Goal: Information Seeking & Learning: Learn about a topic

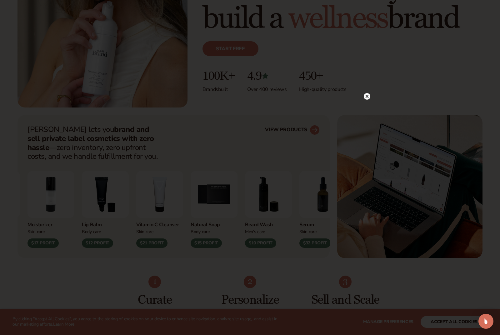
scroll to position [158, 0]
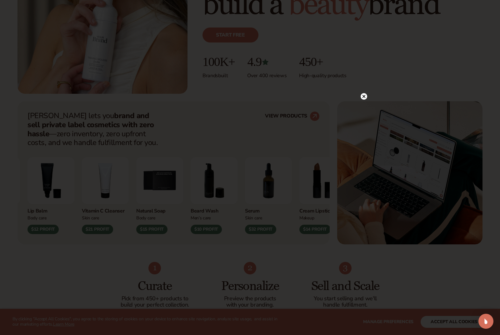
click at [336, 100] on circle at bounding box center [363, 96] width 7 height 7
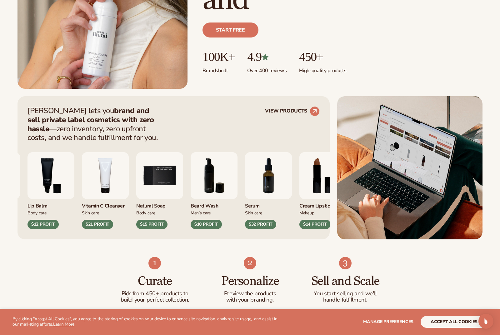
scroll to position [164, 0]
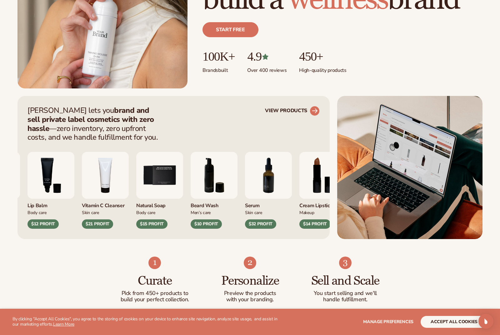
click at [312, 111] on circle at bounding box center [315, 111] width 14 height 14
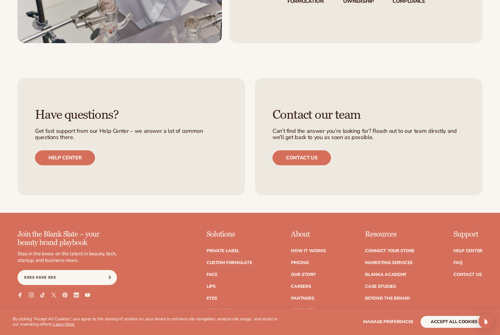
scroll to position [971, 0]
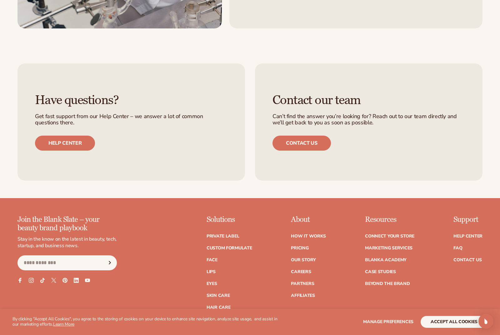
click at [235, 237] on ul "Private label Custom formulate Face Lips Eyes Skin Care" at bounding box center [229, 281] width 46 height 106
click at [234, 234] on link "Private label" at bounding box center [222, 236] width 32 height 4
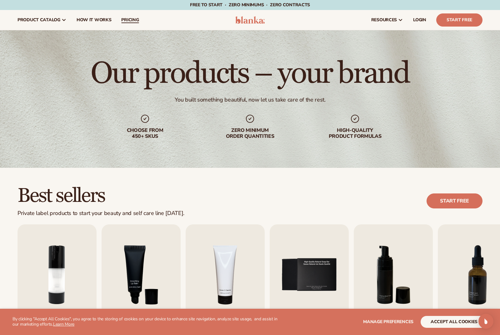
click at [133, 19] on span "pricing" at bounding box center [129, 19] width 17 height 5
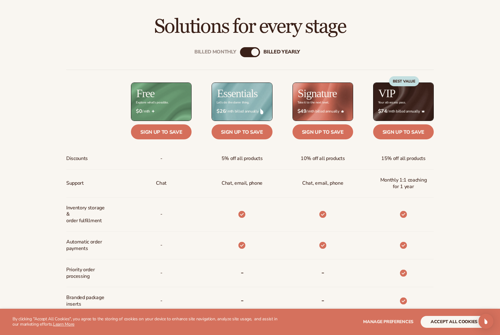
scroll to position [214, 0]
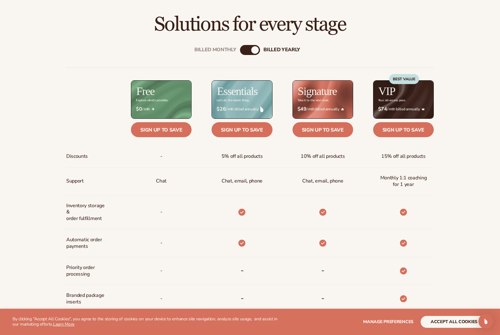
click at [249, 42] on div "Billed Monthly billed Yearly Billed Monthly billed Yearly Discounts Support Inv…" at bounding box center [250, 242] width 402 height 415
click at [248, 51] on div "Billed Monthly billed Yearly" at bounding box center [250, 50] width 20 height 10
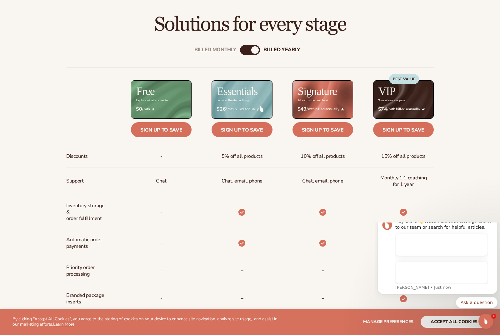
scroll to position [0, 0]
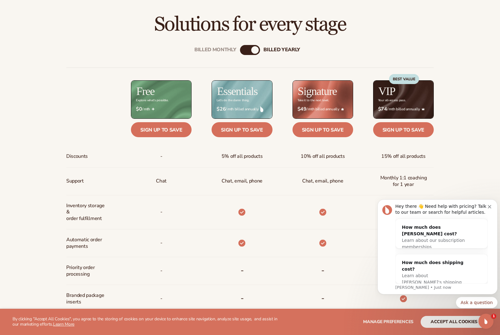
click at [256, 50] on div "billed Yearly" at bounding box center [254, 49] width 7 height 7
click at [488, 205] on button "Dismiss notification" at bounding box center [490, 205] width 5 height 5
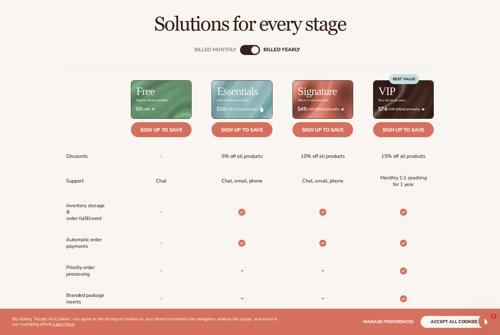
click at [253, 50] on div "billed Yearly" at bounding box center [254, 49] width 7 height 7
click at [260, 52] on div "Billed Monthly billed Yearly Billed Monthly billed Yearly Discounts Support Inv…" at bounding box center [250, 242] width 402 height 415
click at [256, 44] on div "Billed Monthly billed Yearly Billed Monthly billed Yearly Discounts Support Inv…" at bounding box center [250, 242] width 402 height 415
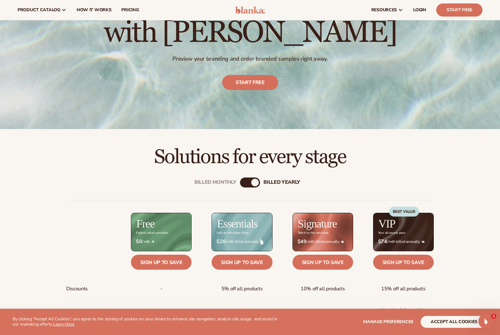
scroll to position [68, 0]
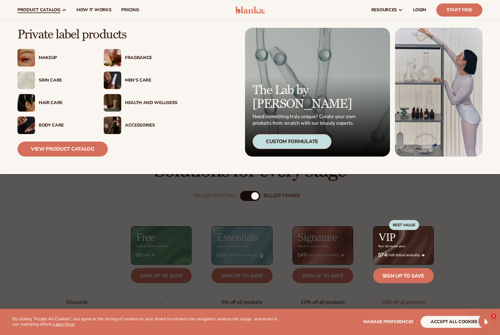
click at [55, 79] on div "Skin Care" at bounding box center [65, 80] width 52 height 5
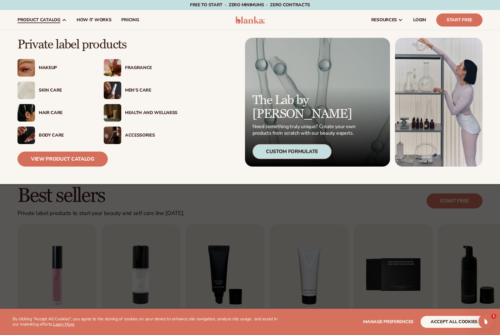
click at [274, 153] on div "Custom Formulate" at bounding box center [291, 151] width 79 height 15
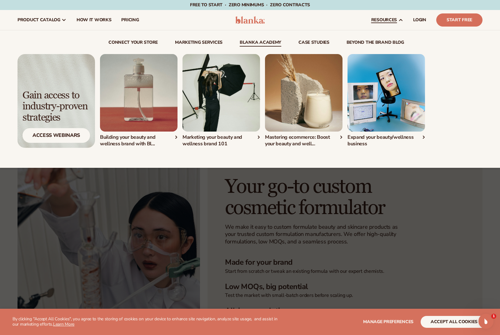
click at [253, 42] on link "Blanka Academy" at bounding box center [261, 43] width 42 height 6
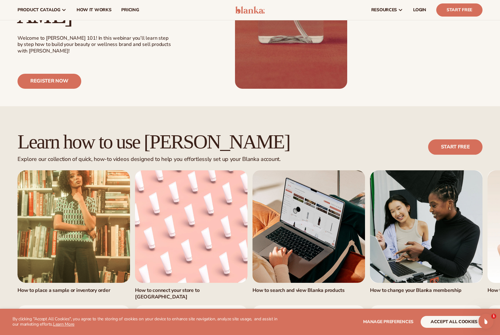
scroll to position [254, 0]
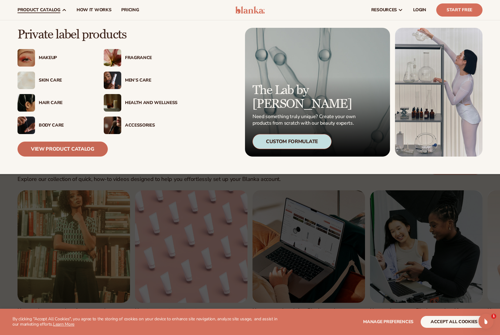
click at [54, 149] on link "View Product Catalog" at bounding box center [62, 148] width 90 height 15
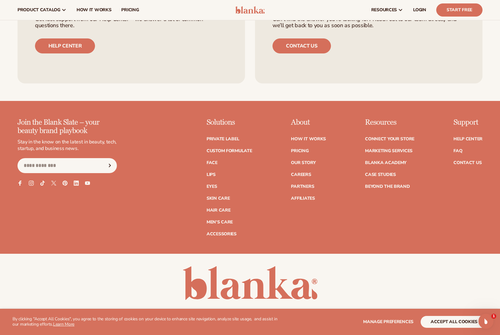
scroll to position [1068, 0]
click at [394, 149] on link "Marketing services" at bounding box center [388, 151] width 47 height 4
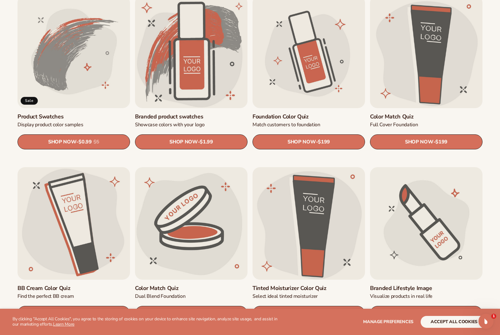
scroll to position [401, 0]
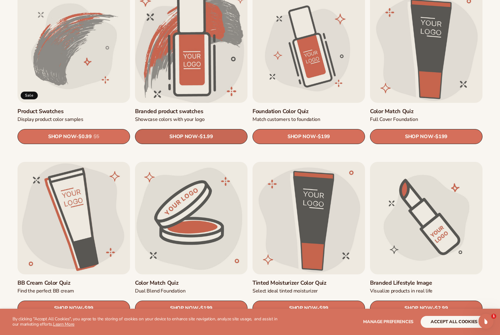
click at [215, 139] on link "SHOP NOW - Regular price $1.99 Sale price $1.99 Regular price Unit price / per" at bounding box center [191, 136] width 112 height 15
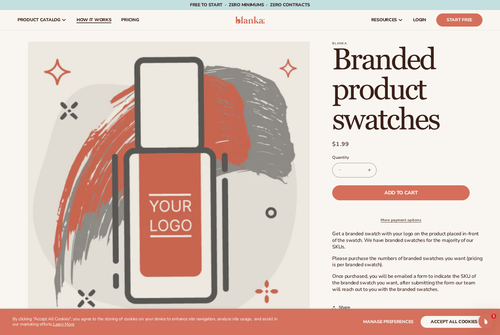
click at [104, 20] on span "How It Works" at bounding box center [94, 19] width 35 height 5
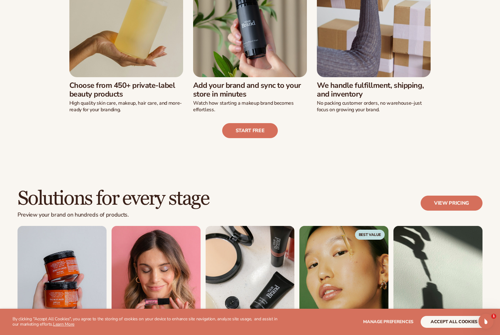
scroll to position [414, 0]
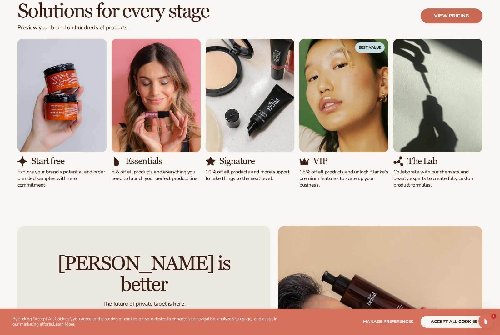
click at [441, 17] on link "View pricing" at bounding box center [451, 15] width 62 height 15
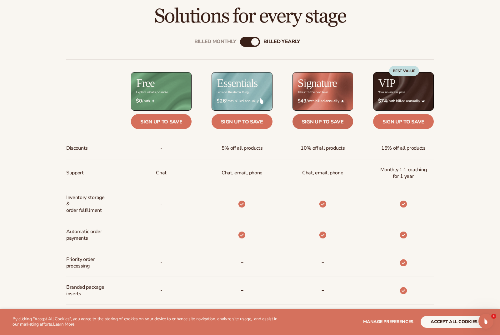
scroll to position [226, 0]
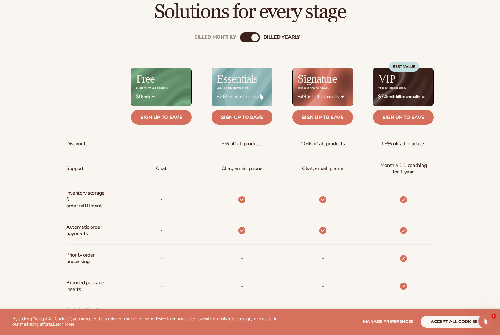
click at [240, 39] on div "Billed Monthly" at bounding box center [243, 37] width 7 height 7
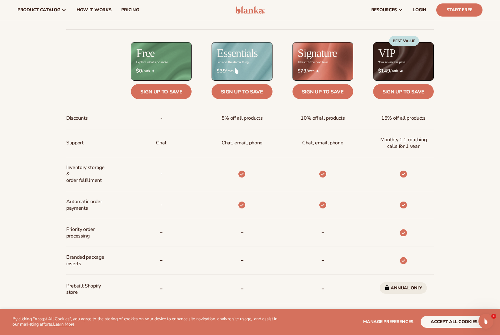
scroll to position [252, 0]
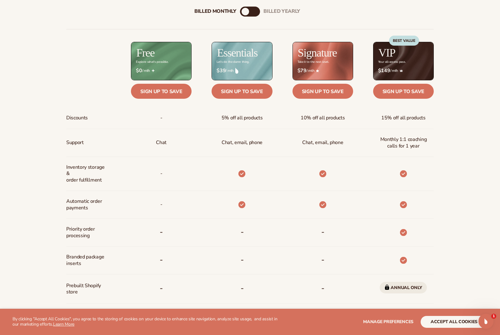
click at [259, 11] on div "billed Yearly" at bounding box center [255, 11] width 7 height 7
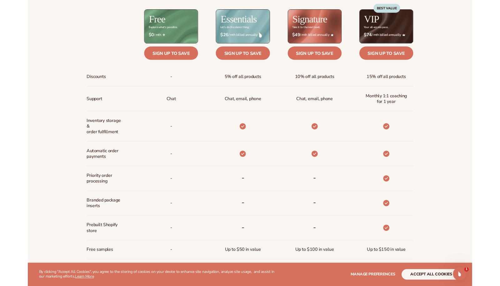
scroll to position [280, 0]
